Goal: Check status

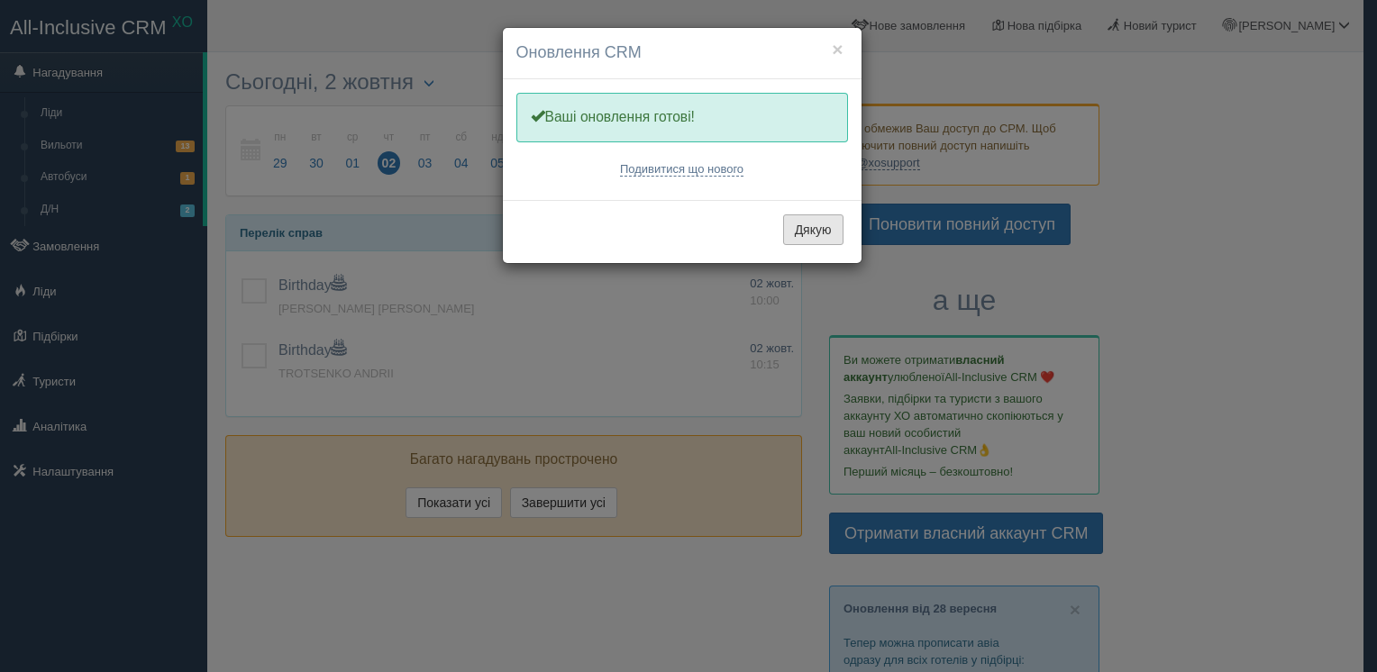
click at [816, 222] on button "Дякую" at bounding box center [813, 229] width 60 height 31
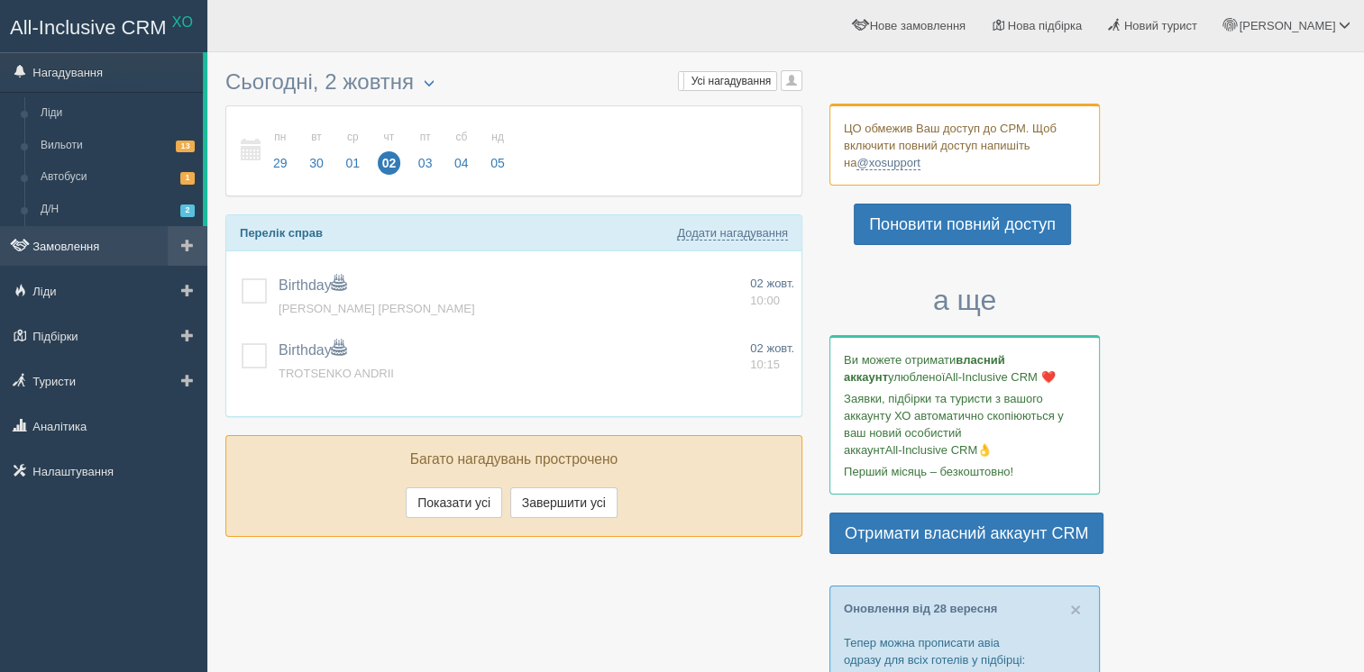
drag, startPoint x: 45, startPoint y: 237, endPoint x: 72, endPoint y: 233, distance: 27.4
click at [45, 237] on link "Замовлення" at bounding box center [103, 246] width 207 height 40
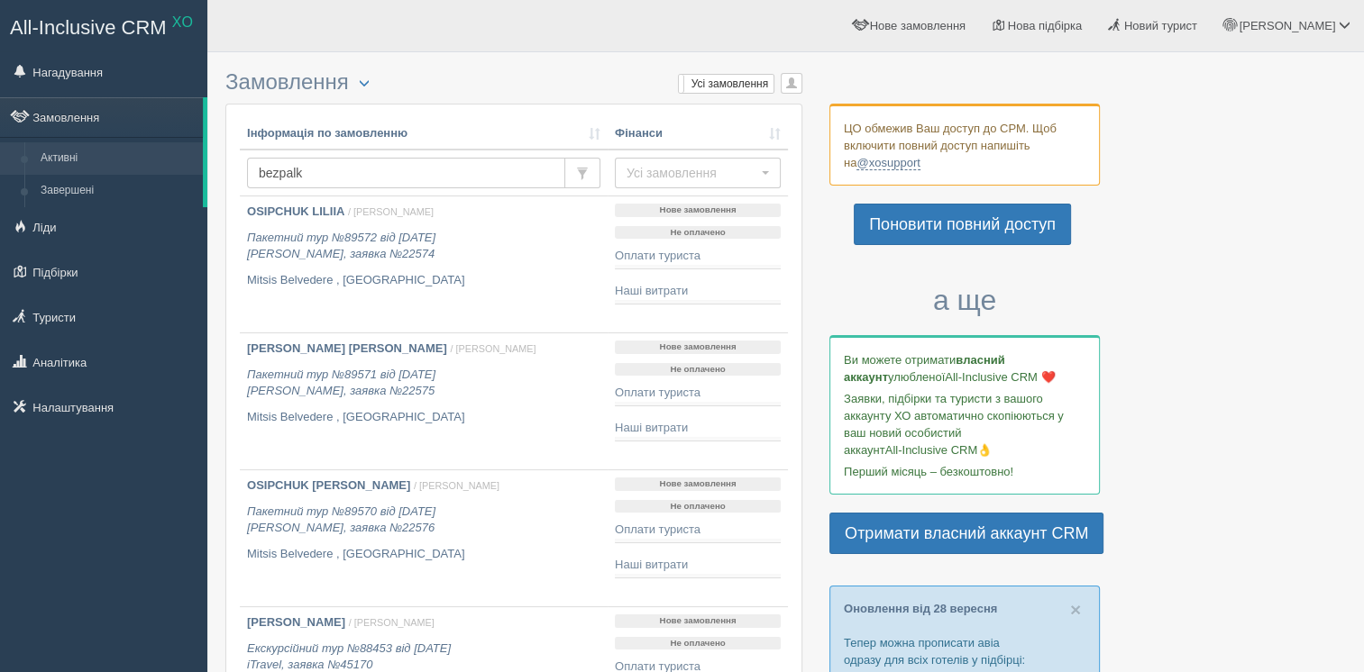
type input "bezpalko"
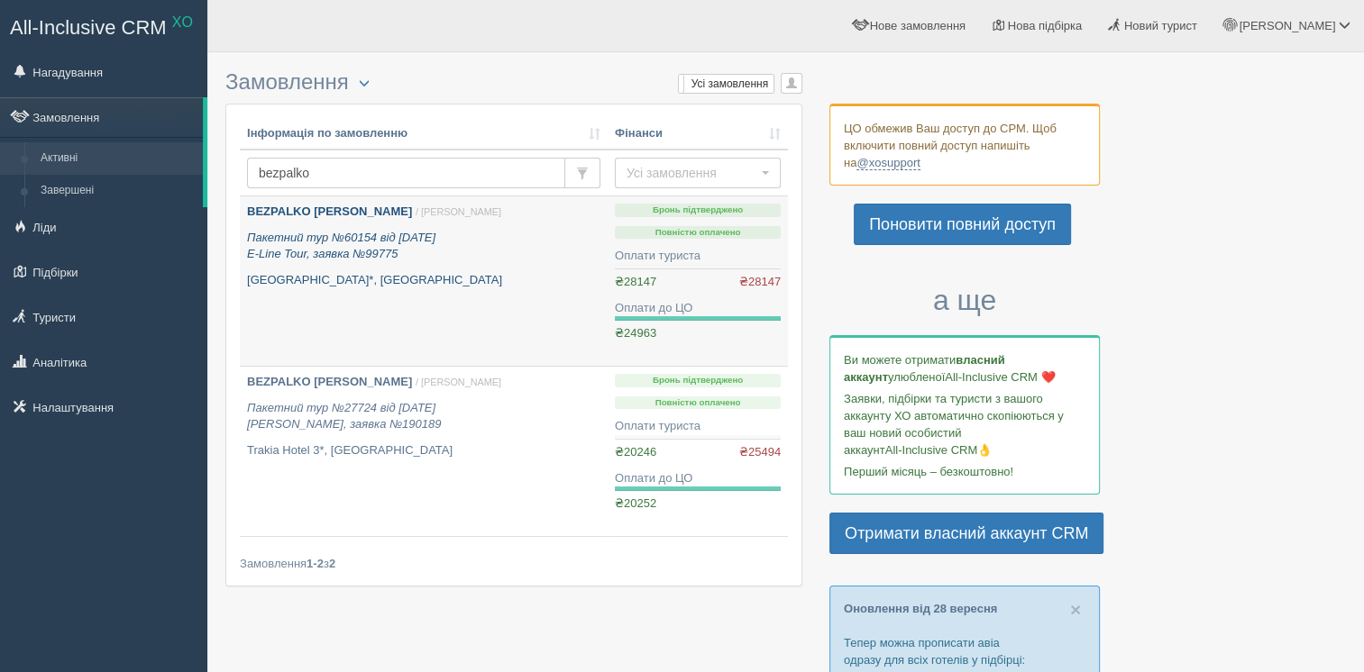
click at [512, 296] on link "BEZPALKO [PERSON_NAME] / [PERSON_NAME] Пакетний тур №60154 від [DATE] E-Line To…" at bounding box center [424, 280] width 368 height 169
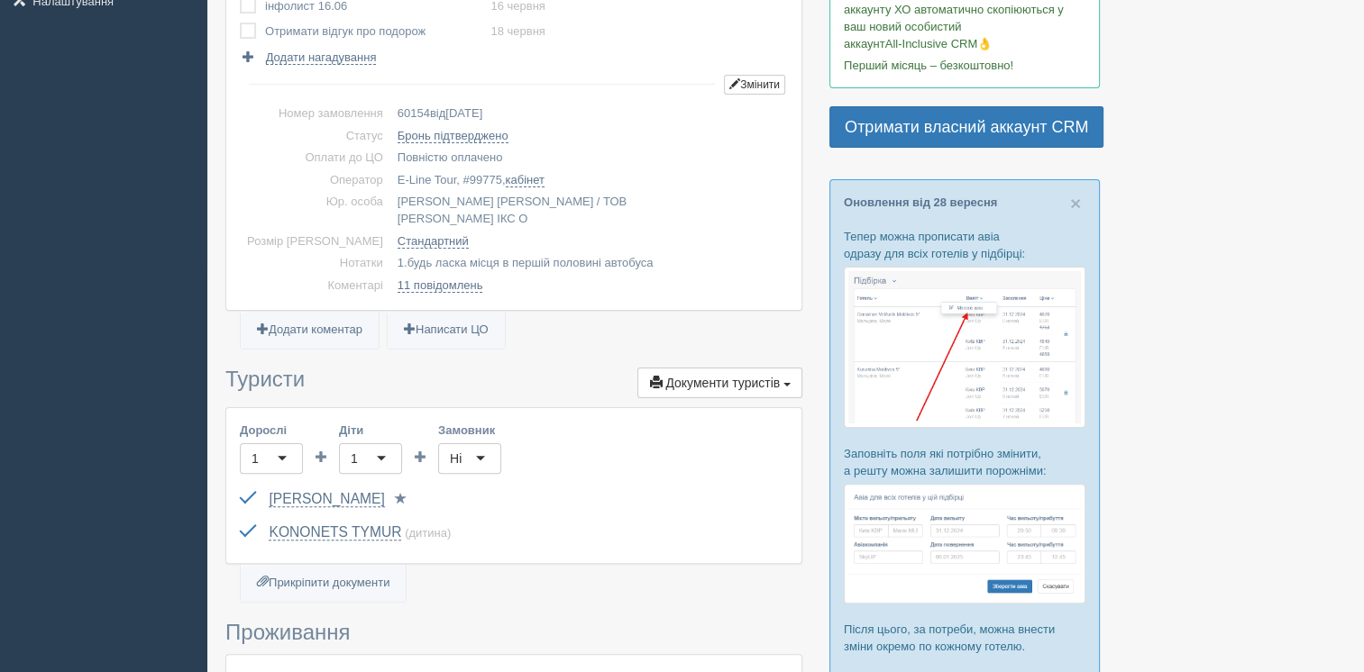
scroll to position [451, 0]
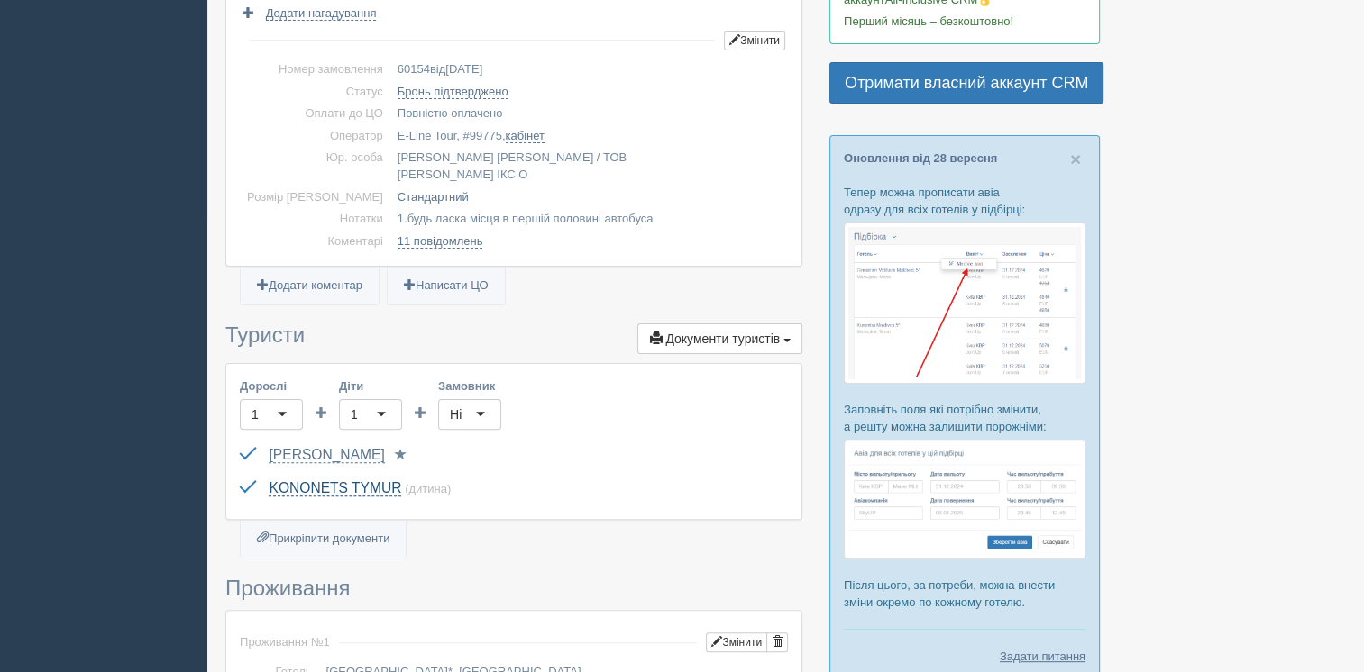
click at [351, 480] on link "KONONETS TYMUR" at bounding box center [335, 488] width 132 height 16
